Goal: Feedback & Contribution: Contribute content

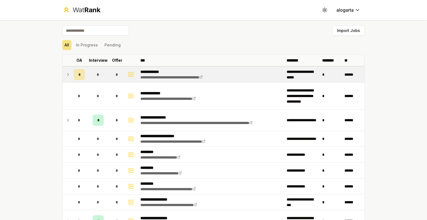
click at [66, 72] on icon at bounding box center [68, 74] width 4 height 7
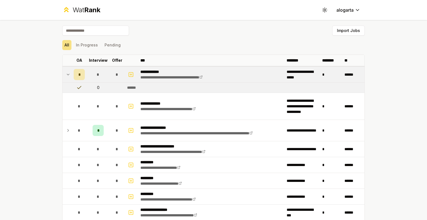
click at [78, 79] on div "*" at bounding box center [79, 74] width 11 height 11
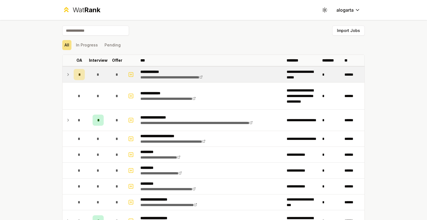
click at [78, 76] on div "*" at bounding box center [79, 74] width 11 height 11
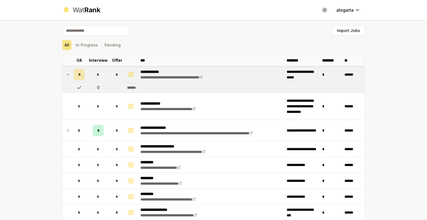
drag, startPoint x: 193, startPoint y: 73, endPoint x: 152, endPoint y: 74, distance: 40.6
click at [152, 74] on p "**********" at bounding box center [181, 72] width 82 height 6
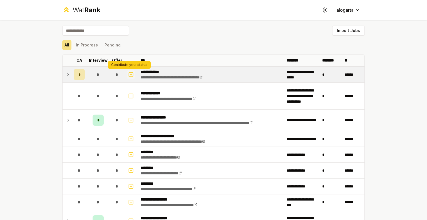
click at [131, 75] on icon "button" at bounding box center [131, 74] width 0 height 2
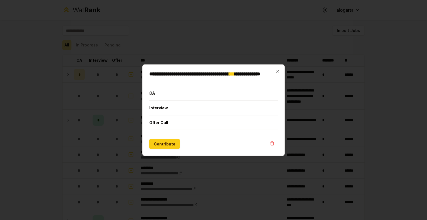
click at [156, 97] on button "OA" at bounding box center [213, 93] width 128 height 14
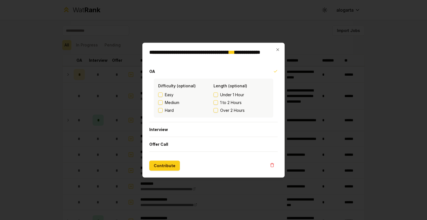
click at [217, 104] on button "1 to 2 Hours" at bounding box center [215, 102] width 4 height 4
click at [164, 168] on button "Contribute" at bounding box center [164, 165] width 31 height 10
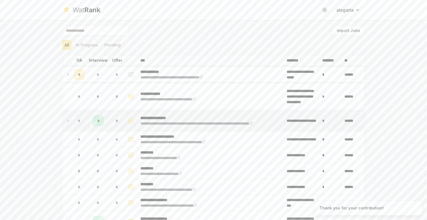
click at [67, 123] on td at bounding box center [66, 120] width 9 height 21
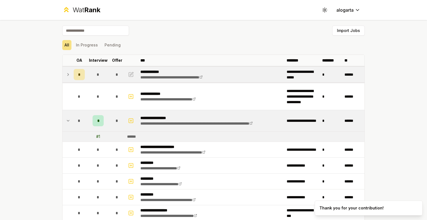
click at [67, 77] on icon at bounding box center [68, 74] width 4 height 7
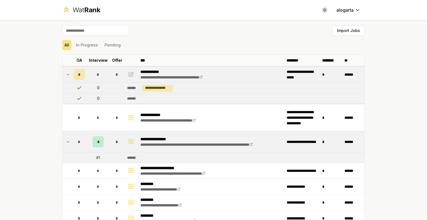
click at [67, 77] on icon at bounding box center [68, 74] width 4 height 7
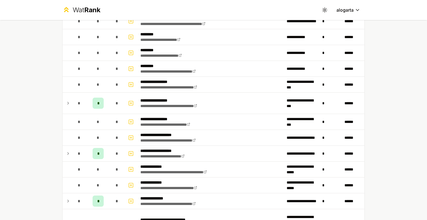
scroll to position [129, 0]
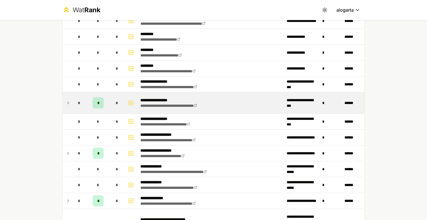
click at [62, 102] on td at bounding box center [66, 102] width 9 height 21
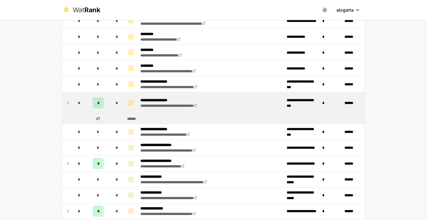
click at [62, 102] on td at bounding box center [66, 102] width 9 height 21
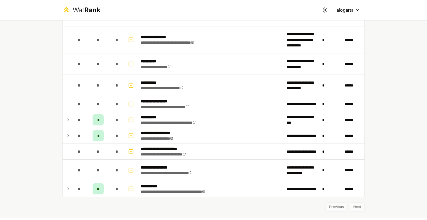
scroll to position [617, 0]
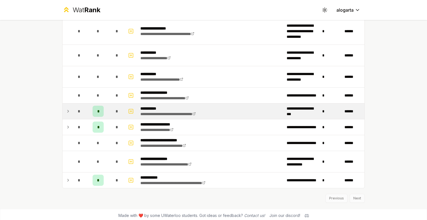
click at [66, 111] on icon at bounding box center [68, 111] width 4 height 7
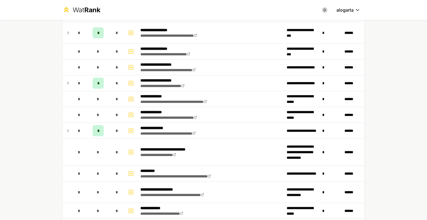
scroll to position [197, 0]
